Goal: Transaction & Acquisition: Purchase product/service

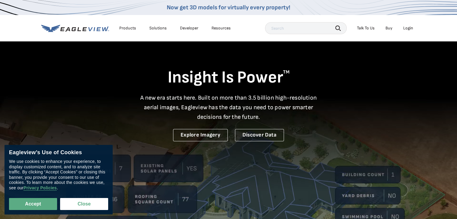
click at [412, 29] on div "Login" at bounding box center [408, 28] width 10 height 5
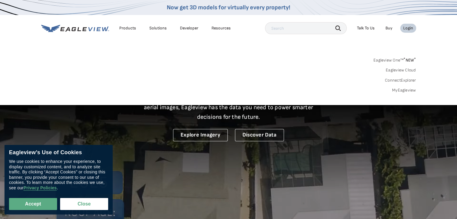
click at [404, 93] on link "MyEagleview" at bounding box center [404, 90] width 24 height 5
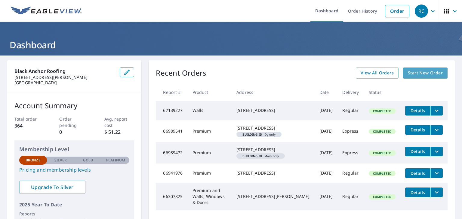
click at [433, 70] on span "Start New Order" at bounding box center [424, 73] width 35 height 8
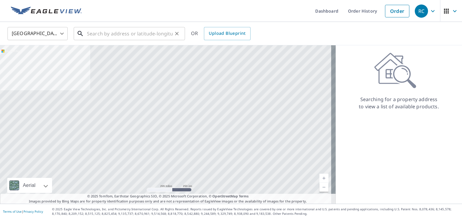
click at [136, 32] on input "text" at bounding box center [130, 33] width 86 height 17
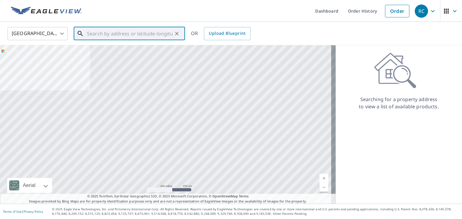
paste input "[STREET_ADDRESS][PERSON_NAME]"
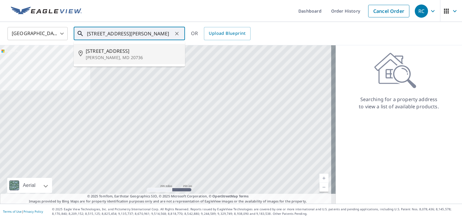
click at [163, 52] on span "[STREET_ADDRESS]" at bounding box center [133, 50] width 94 height 7
type input "[STREET_ADDRESS][PERSON_NAME]"
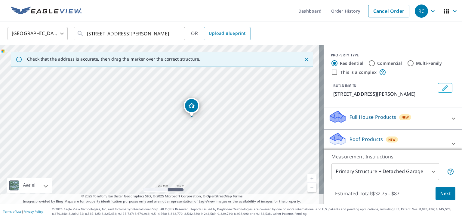
click at [440, 195] on span "Next" at bounding box center [445, 194] width 10 height 8
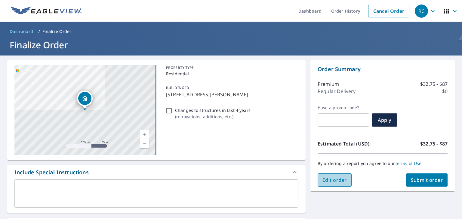
click at [339, 183] on span "Edit order" at bounding box center [334, 180] width 24 height 7
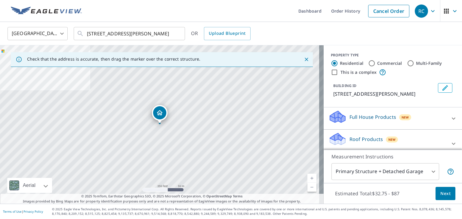
scroll to position [30, 0]
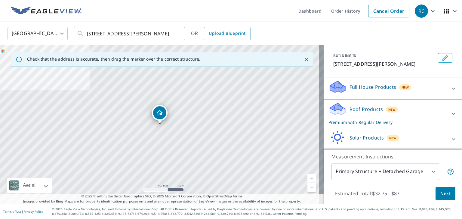
click at [438, 93] on div "Full House Products New" at bounding box center [392, 88] width 129 height 17
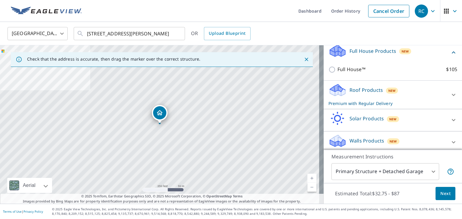
scroll to position [69, 0]
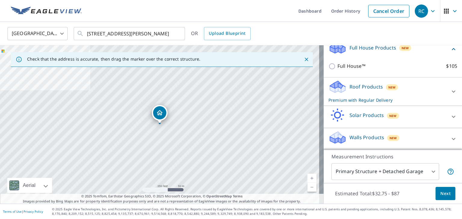
click at [444, 130] on div "Full House Products New Full House™ $105 Roof Products New Premium with Regular…" at bounding box center [392, 94] width 138 height 112
click at [451, 138] on icon at bounding box center [453, 139] width 4 height 2
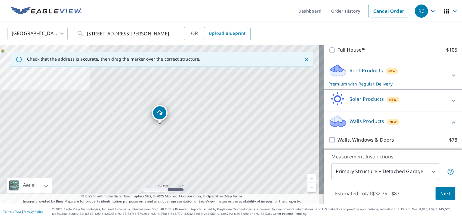
scroll to position [103, 0]
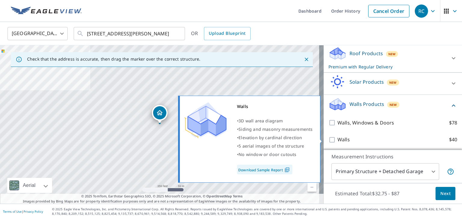
click at [347, 138] on label "Walls $40" at bounding box center [397, 140] width 120 height 8
click at [337, 138] on input "Walls $40" at bounding box center [332, 139] width 9 height 7
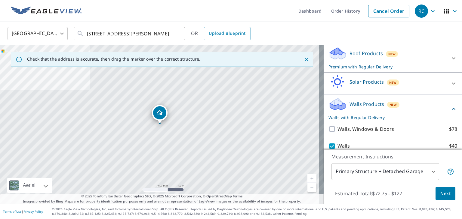
click at [328, 142] on div "Walls $40 Delivery Regular $0 8 ​" at bounding box center [392, 153] width 129 height 30
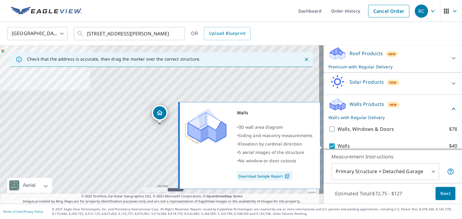
click at [330, 143] on input "Walls $40" at bounding box center [332, 146] width 9 height 7
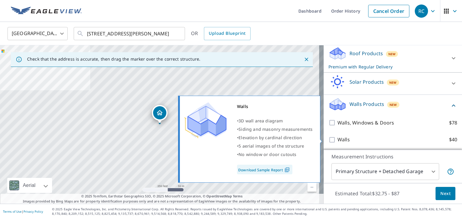
click at [331, 141] on input "Walls $40" at bounding box center [332, 139] width 9 height 7
checkbox input "true"
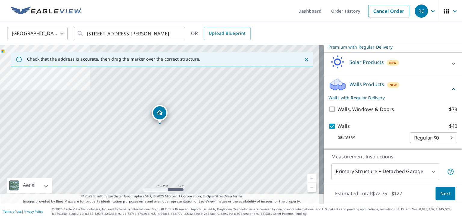
scroll to position [123, 0]
click at [445, 195] on span "Next" at bounding box center [445, 194] width 10 height 8
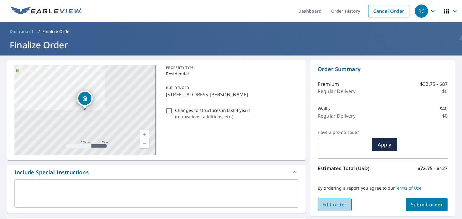
click at [339, 205] on span "Edit order" at bounding box center [334, 205] width 24 height 7
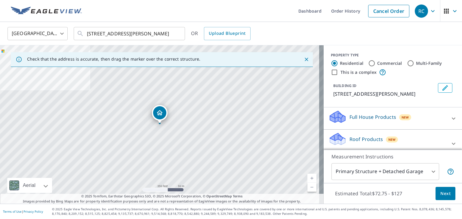
scroll to position [30, 0]
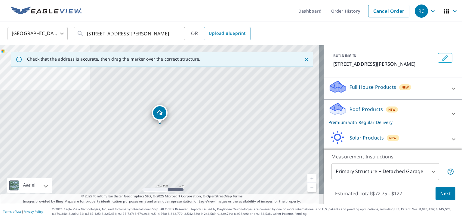
click at [371, 84] on p "Full House Products" at bounding box center [372, 87] width 47 height 7
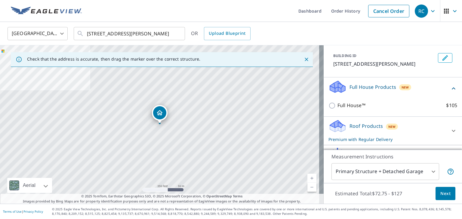
click at [372, 96] on div "Full House Products New" at bounding box center [388, 88] width 121 height 17
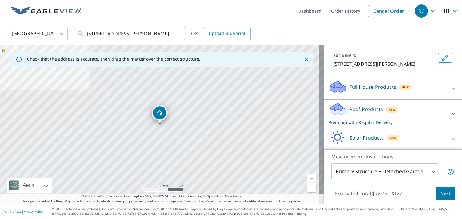
click at [380, 116] on div "Roof Products New Premium with Regular Delivery" at bounding box center [387, 113] width 118 height 23
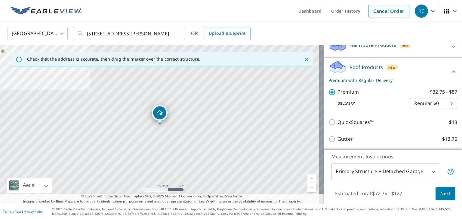
scroll to position [90, 0]
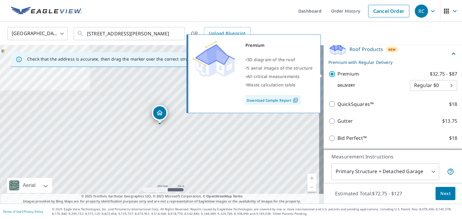
click at [338, 75] on p "Premium" at bounding box center [347, 74] width 21 height 8
click at [337, 75] on input "Premium $32.75 - $87" at bounding box center [332, 74] width 9 height 7
checkbox input "false"
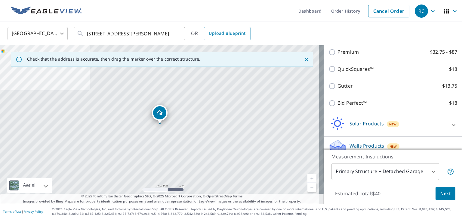
scroll to position [120, 0]
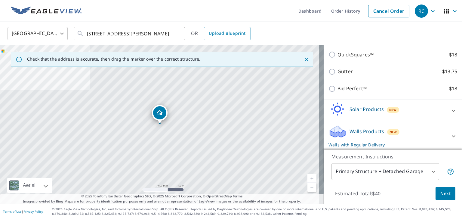
click at [436, 198] on button "Next" at bounding box center [445, 194] width 20 height 14
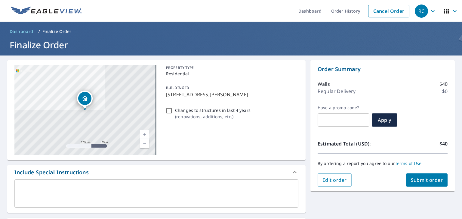
click at [418, 181] on span "Submit order" at bounding box center [426, 180] width 32 height 7
checkbox input "true"
